Goal: Task Accomplishment & Management: Use online tool/utility

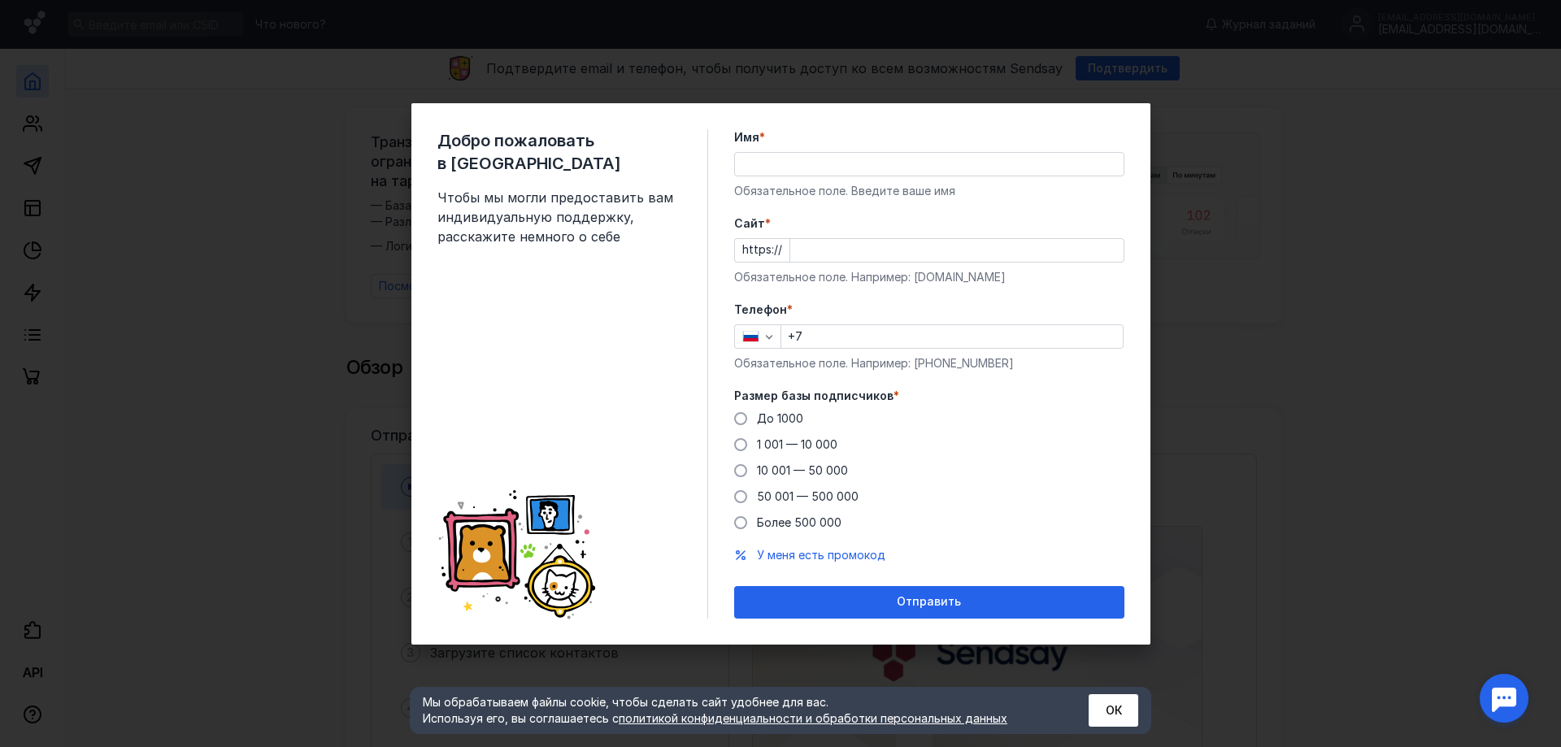
click at [1278, 247] on div "Добро пожаловать в Sendsay Чтобы мы могли предоставить вам индивидуальную подде…" at bounding box center [780, 373] width 1561 height 747
click at [899, 597] on span "Отправить" at bounding box center [929, 602] width 64 height 14
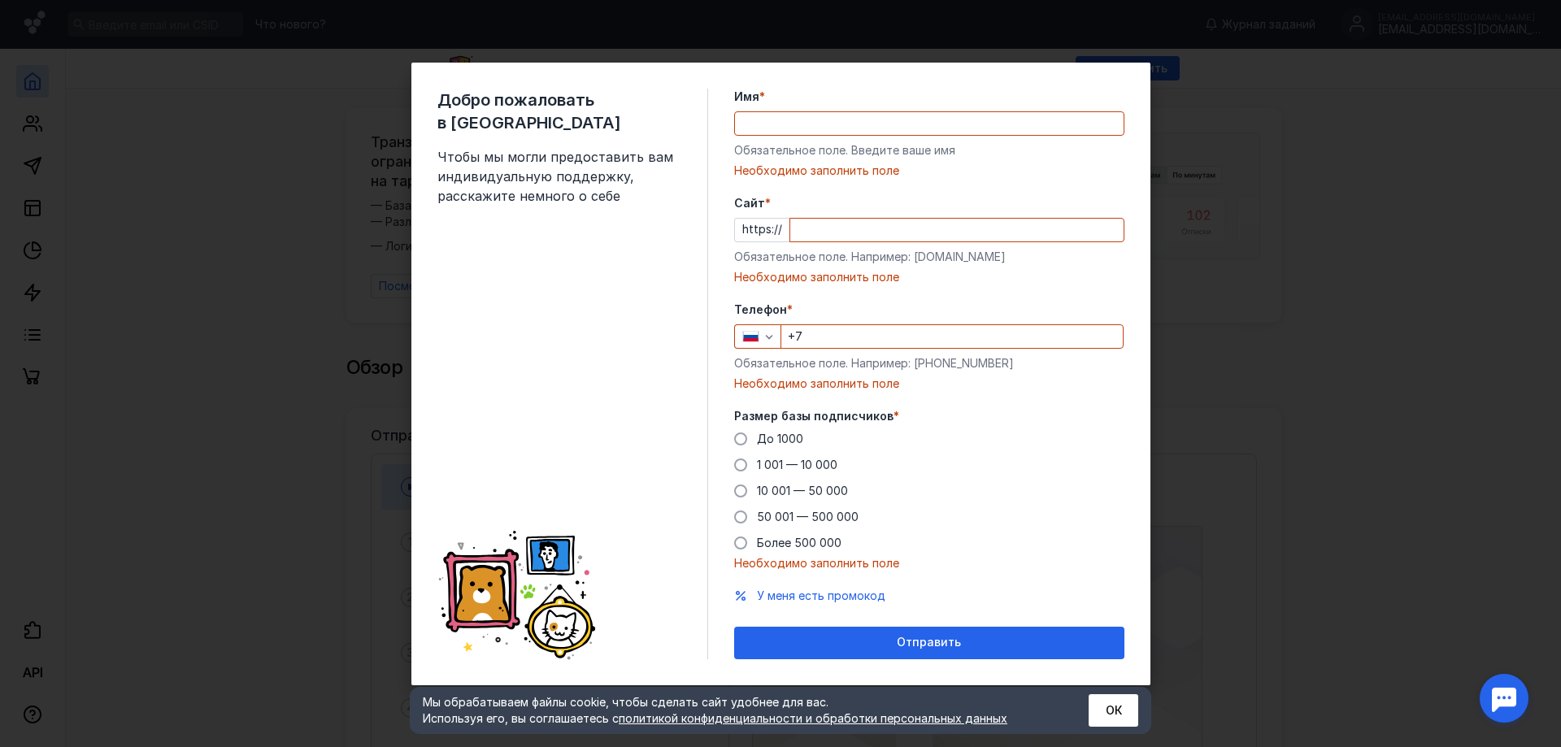
click at [547, 564] on icon at bounding box center [550, 555] width 47 height 37
click at [1111, 706] on button "ОК" at bounding box center [1114, 711] width 50 height 33
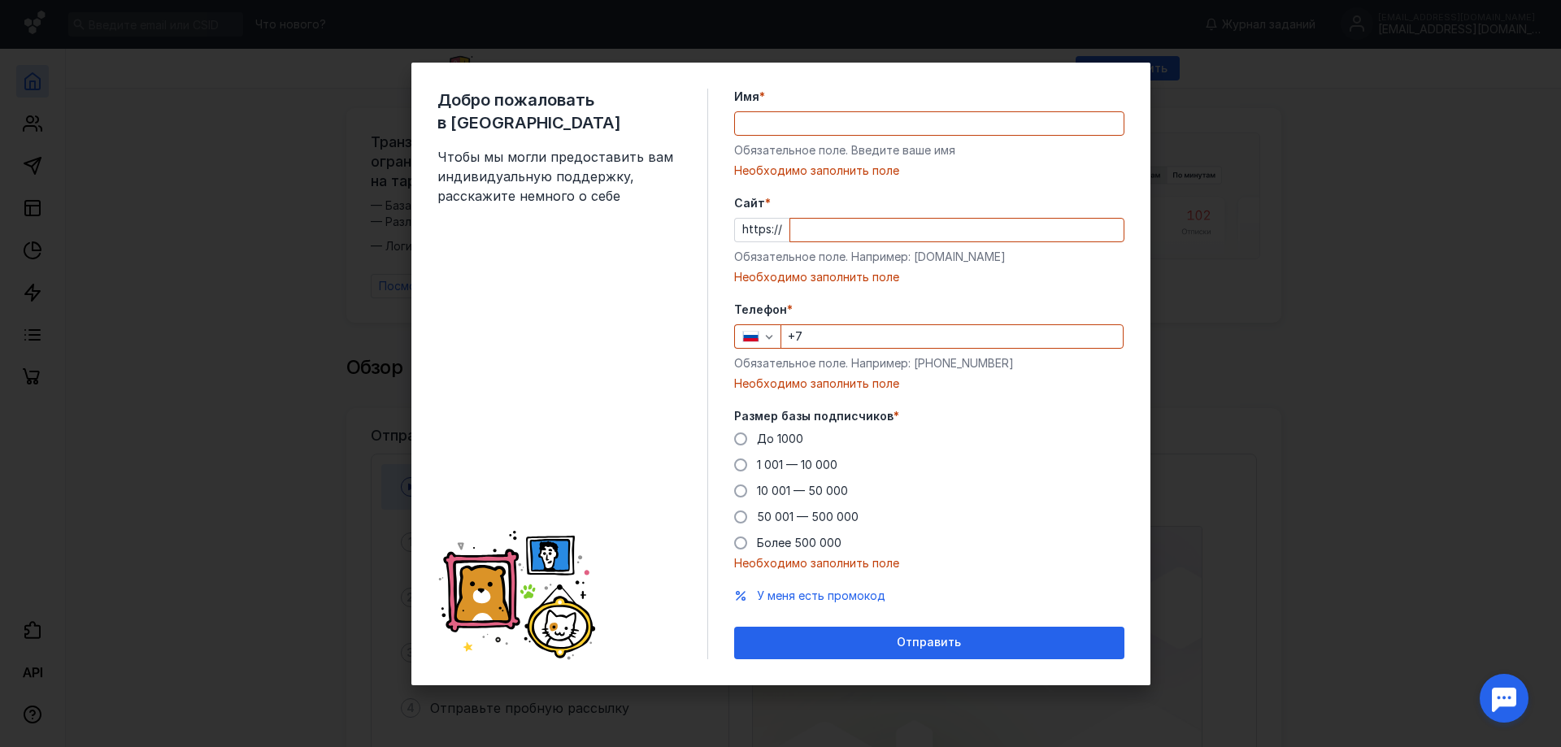
drag, startPoint x: 1237, startPoint y: 108, endPoint x: 1240, endPoint y: 154, distance: 45.7
click at [1235, 109] on div "Добро пожаловать в Sendsay Чтобы мы могли предоставить вам индивидуальную подде…" at bounding box center [780, 373] width 1561 height 747
click at [1254, 204] on div "Добро пожаловать в Sendsay Чтобы мы могли предоставить вам индивидуальную подде…" at bounding box center [780, 373] width 1561 height 747
click at [1243, 206] on div "Добро пожаловать в Sendsay Чтобы мы могли предоставить вам индивидуальную подде…" at bounding box center [780, 373] width 1561 height 747
click at [1100, 177] on div "Добро пожаловать в Sendsay Чтобы мы могли предоставить вам индивидуальную подде…" at bounding box center [780, 373] width 1561 height 747
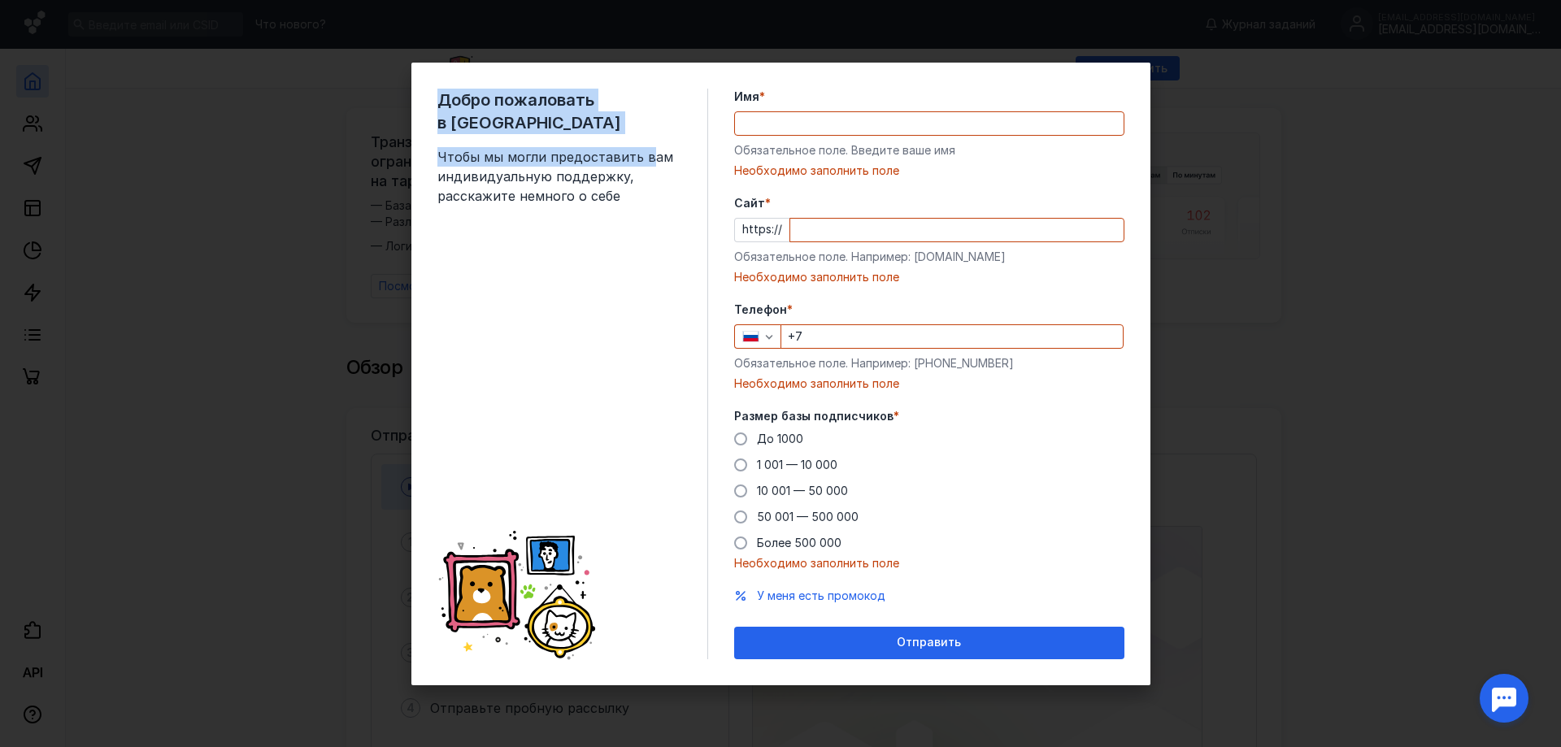
drag, startPoint x: 440, startPoint y: 73, endPoint x: 647, endPoint y: 137, distance: 216.1
click at [647, 137] on div "Добро пожаловать в Sendsay Чтобы мы могли предоставить вам индивидуальную подде…" at bounding box center [781, 374] width 739 height 623
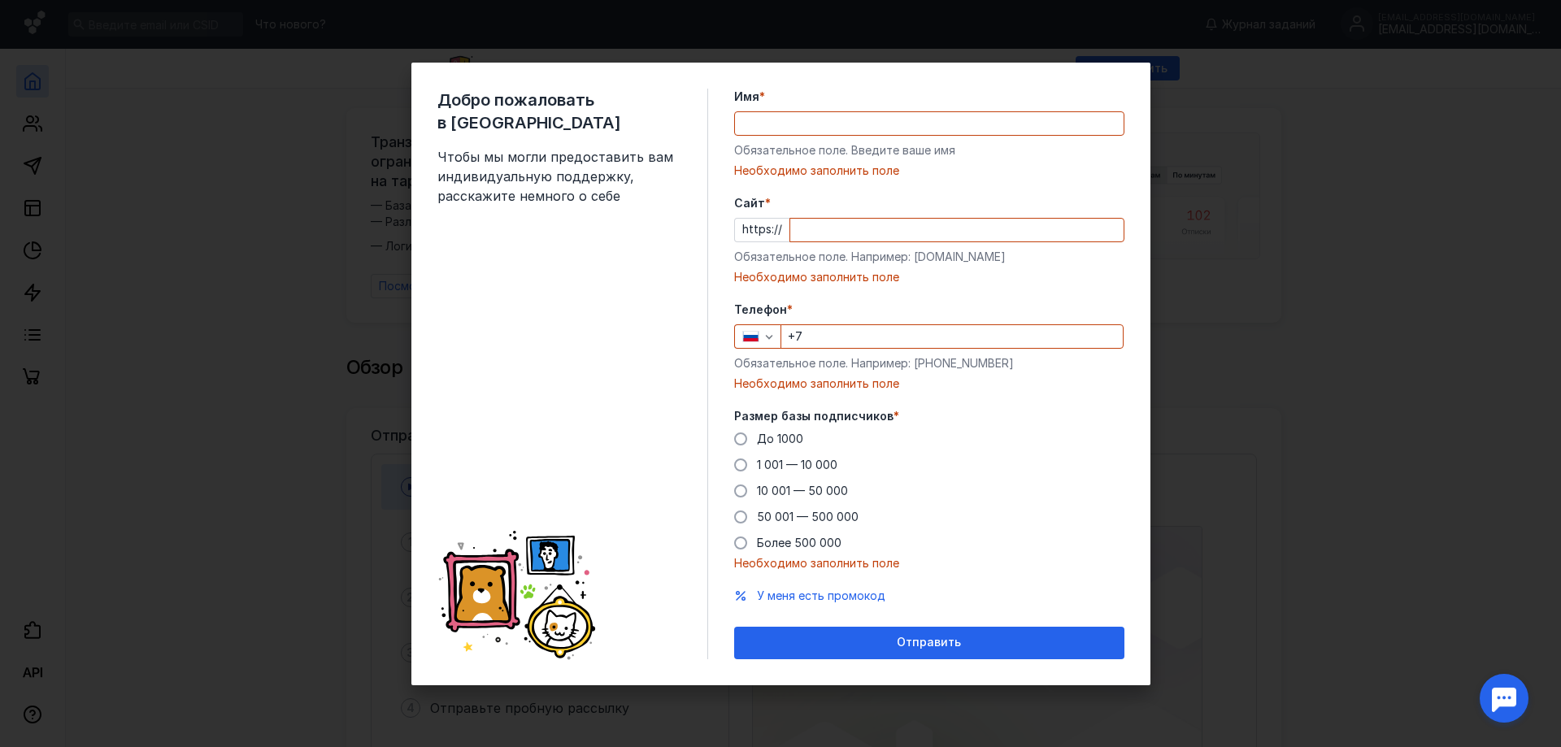
click at [541, 255] on div "Добро пожаловать в Sendsay Чтобы мы могли предоставить вам индивидуальную подде…" at bounding box center [573, 374] width 271 height 571
click at [540, 590] on icon at bounding box center [517, 595] width 159 height 157
